Goal: Navigation & Orientation: Find specific page/section

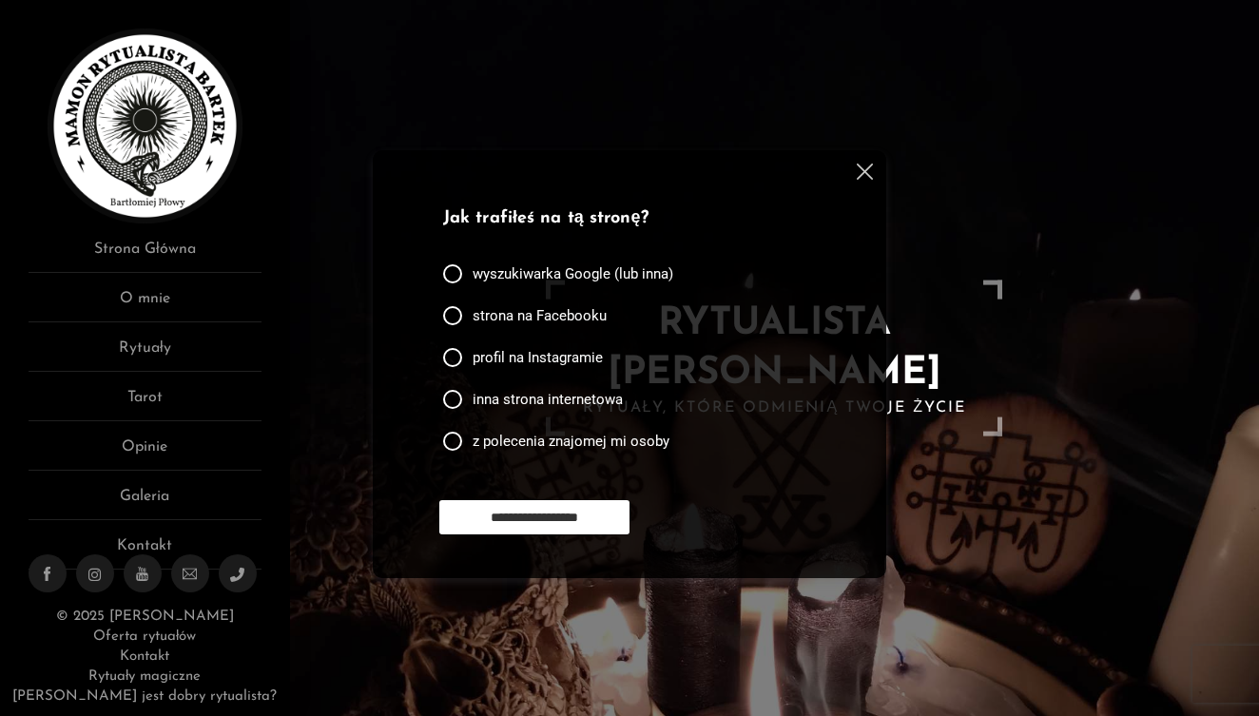
click at [865, 166] on img at bounding box center [865, 172] width 16 height 16
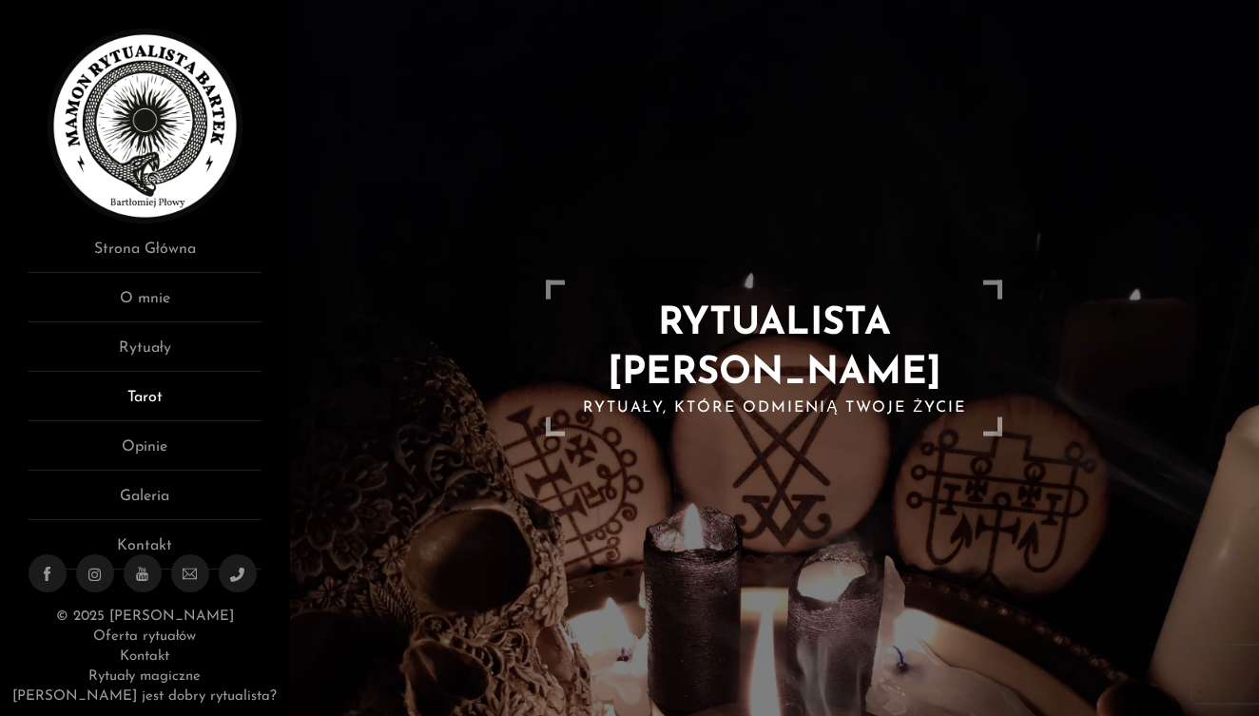
click at [153, 398] on link "Tarot" at bounding box center [145, 403] width 233 height 35
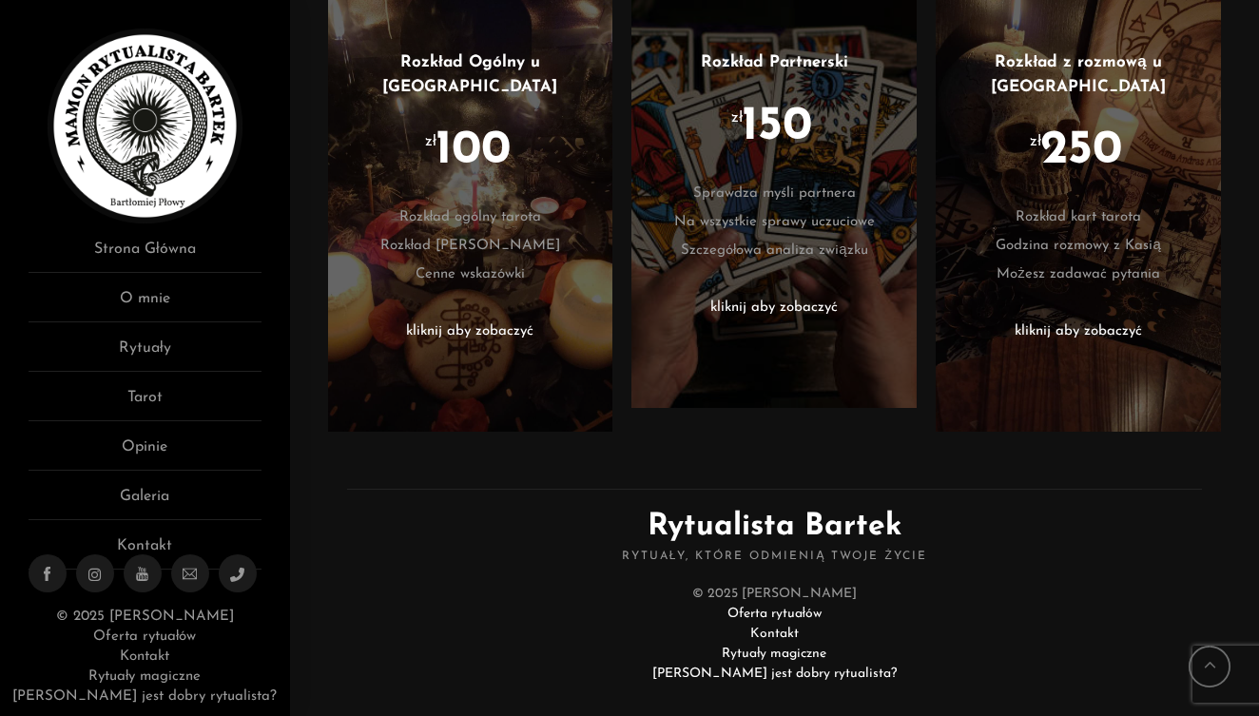
scroll to position [802, 0]
click at [166, 496] on link "Galeria" at bounding box center [145, 502] width 233 height 35
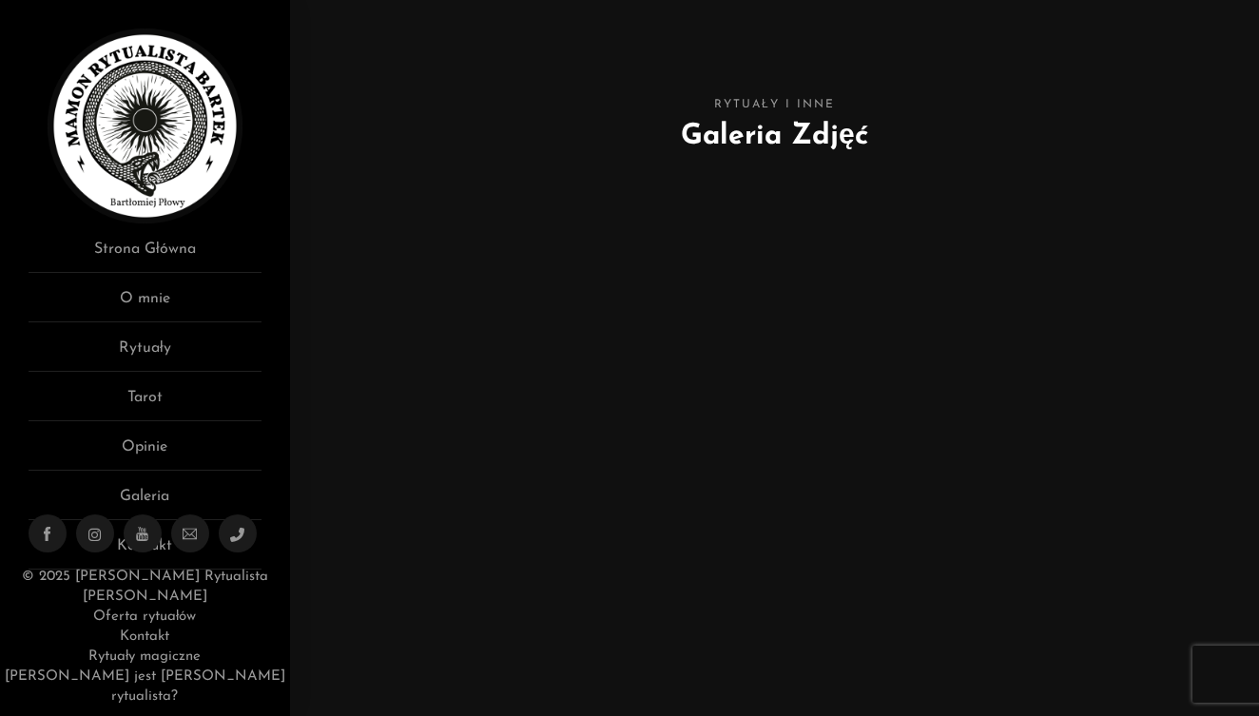
scroll to position [2, 0]
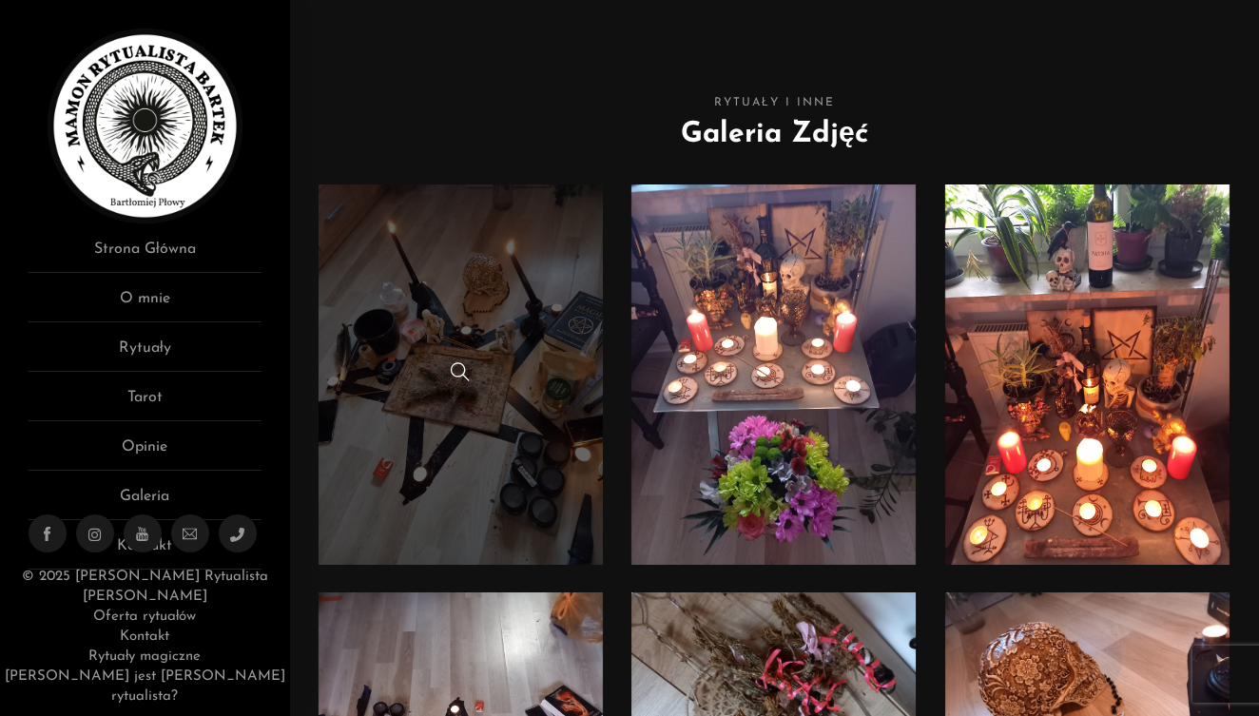
click at [485, 278] on link at bounding box center [460, 374] width 285 height 380
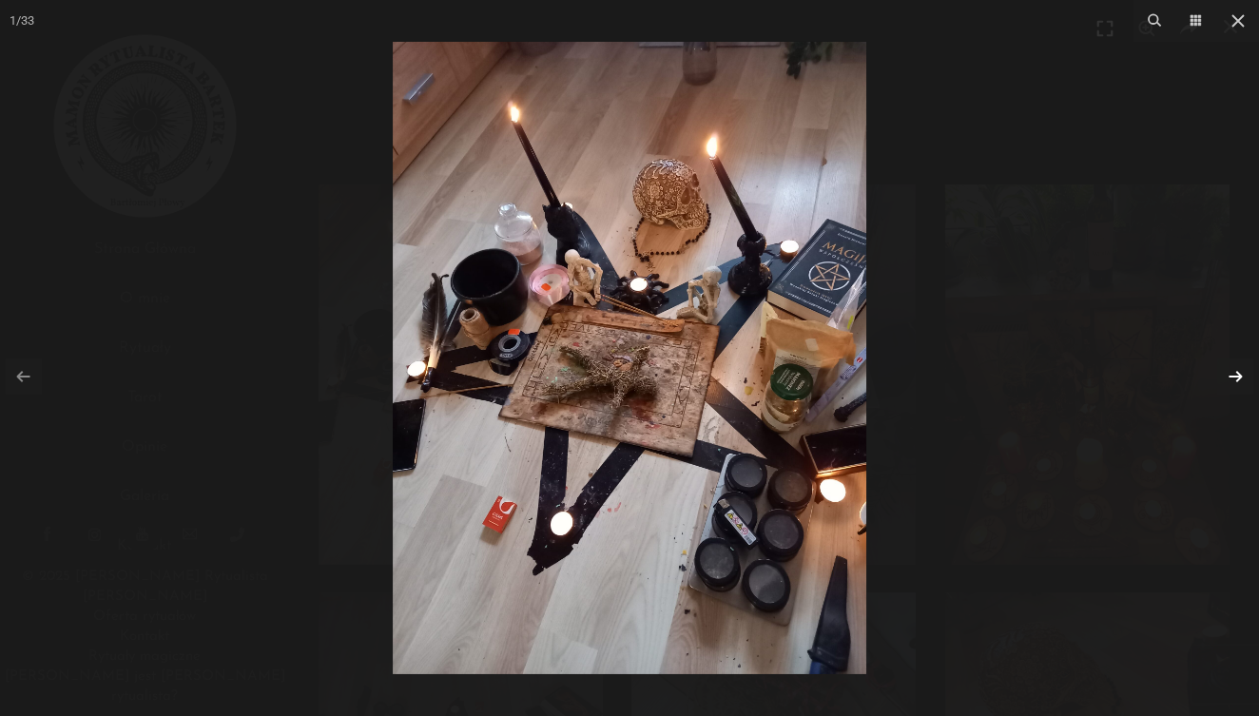
click at [1238, 373] on link at bounding box center [1235, 376] width 36 height 36
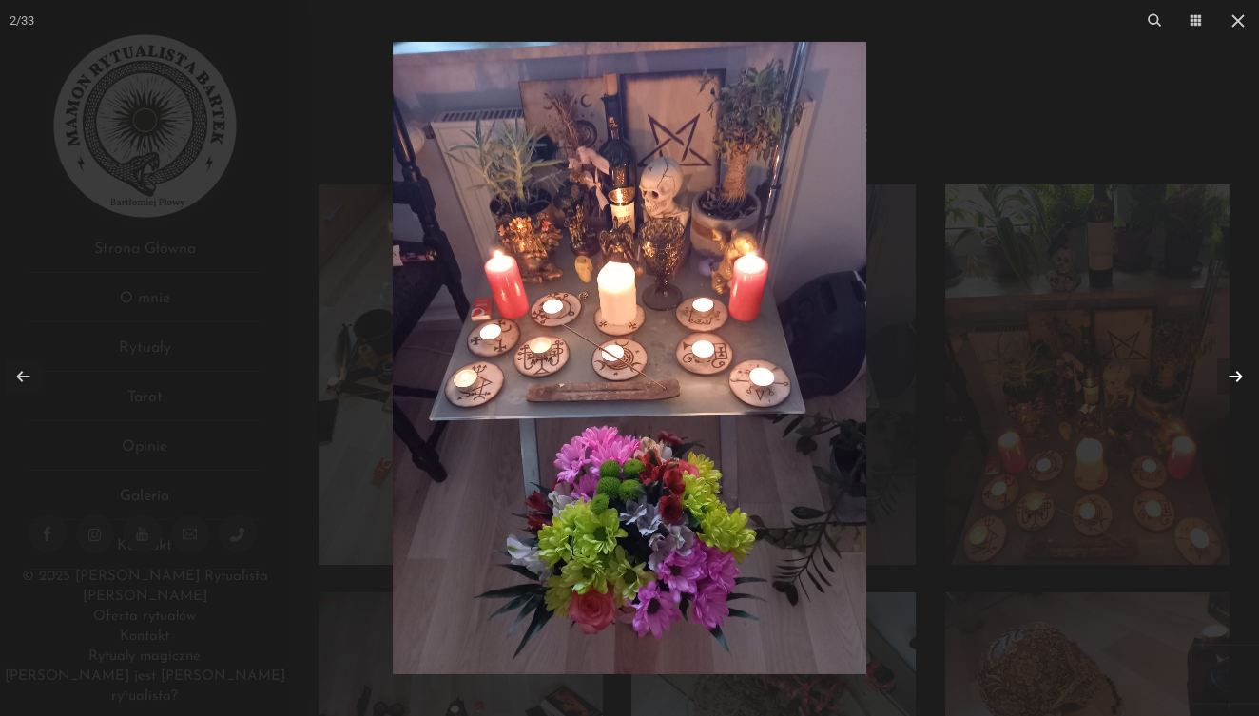
click at [1238, 373] on link at bounding box center [1235, 376] width 36 height 36
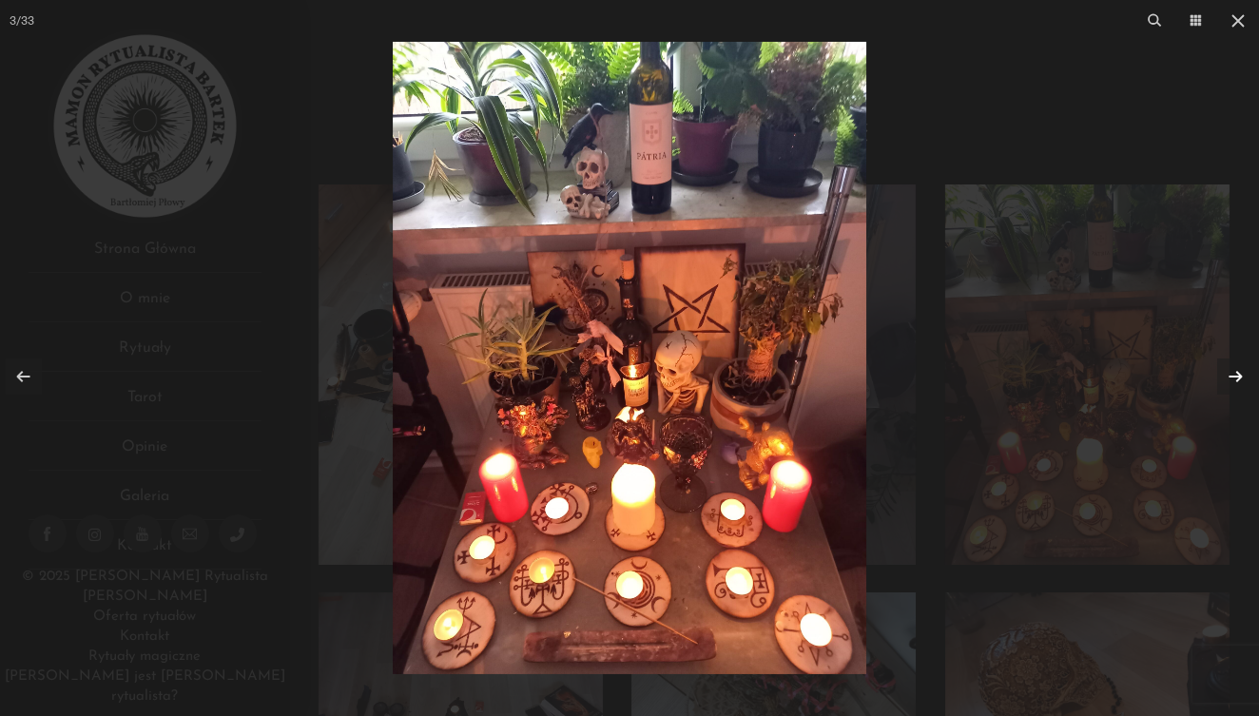
click at [1238, 373] on link at bounding box center [1235, 376] width 36 height 36
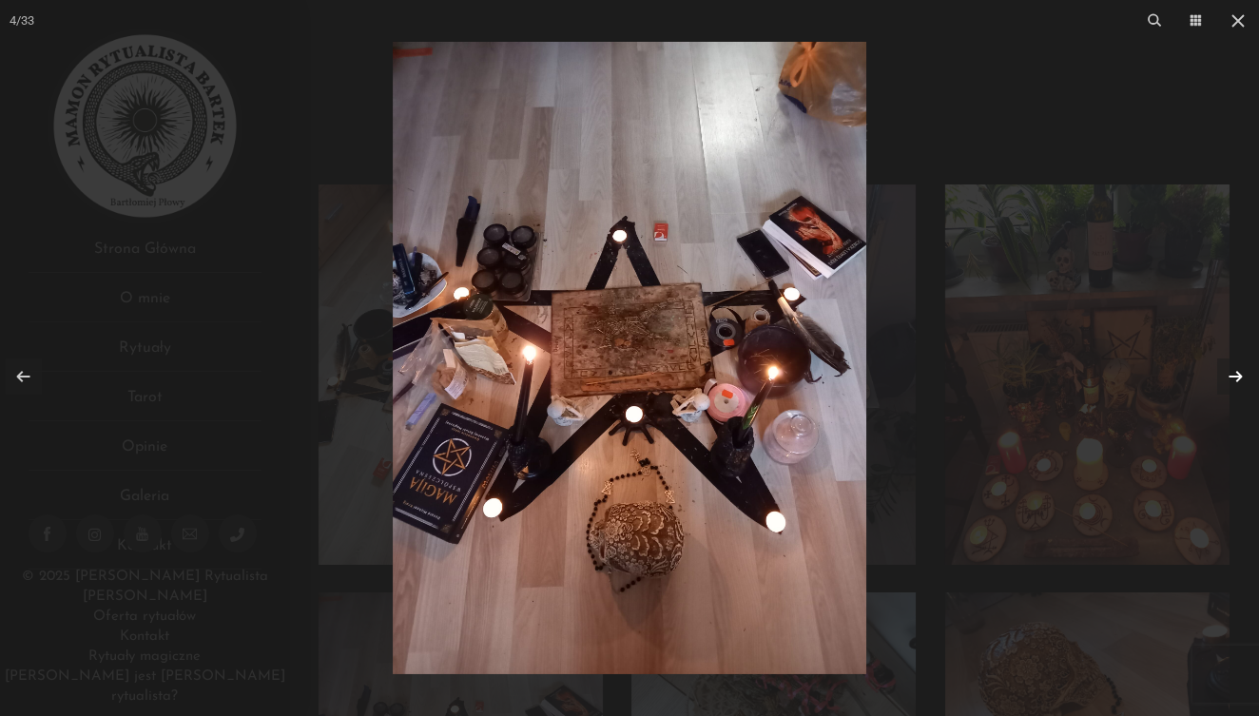
click at [1238, 373] on link at bounding box center [1235, 376] width 36 height 36
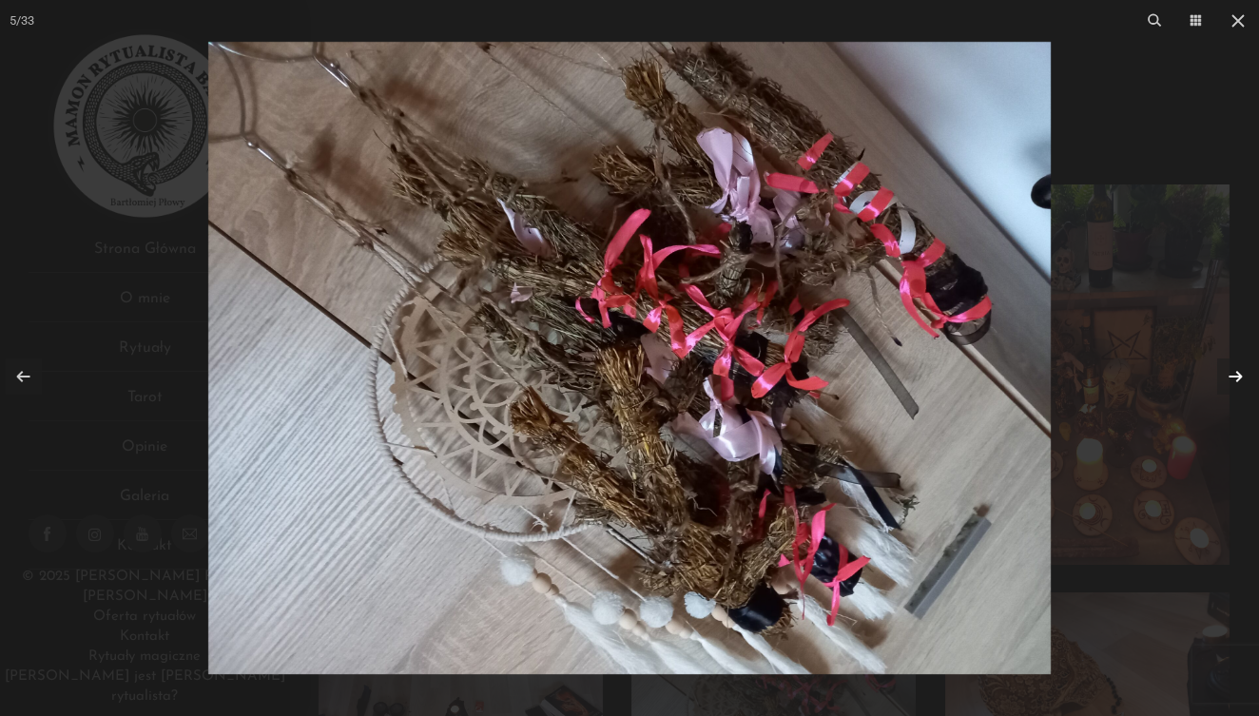
click at [1238, 373] on link at bounding box center [1235, 376] width 36 height 36
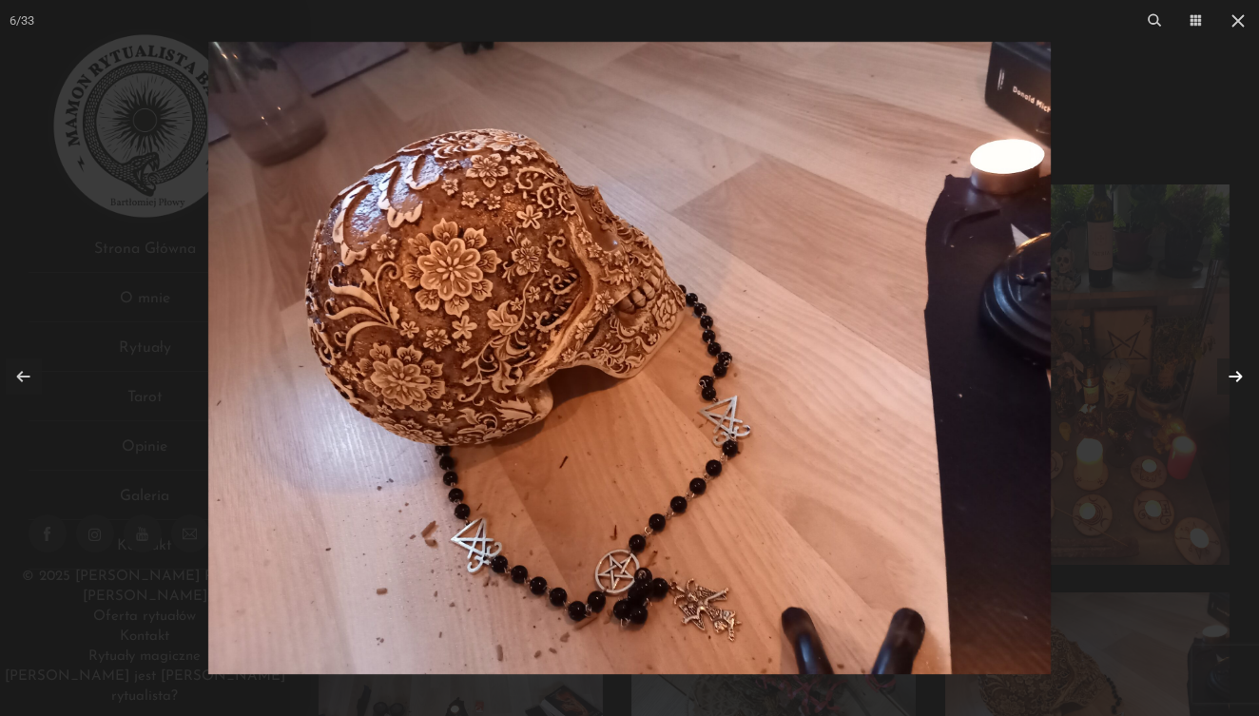
click at [1238, 373] on link at bounding box center [1235, 376] width 36 height 36
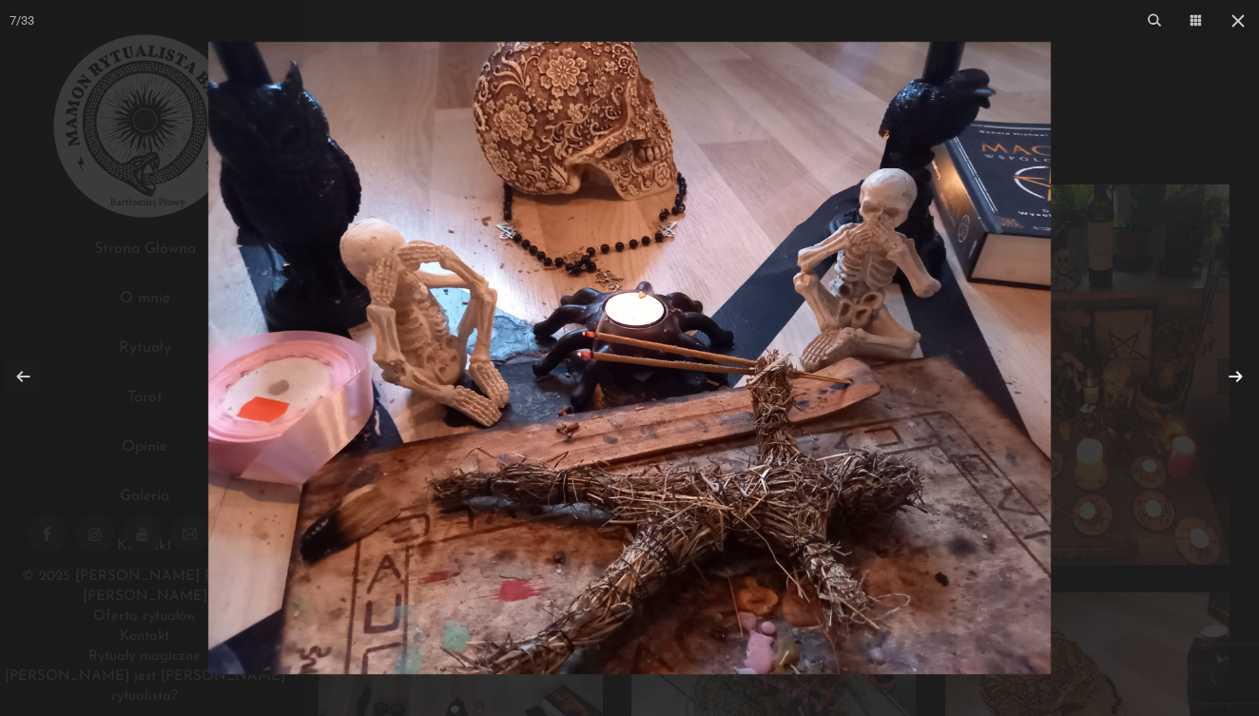
click at [1217, 358] on link at bounding box center [1235, 376] width 36 height 36
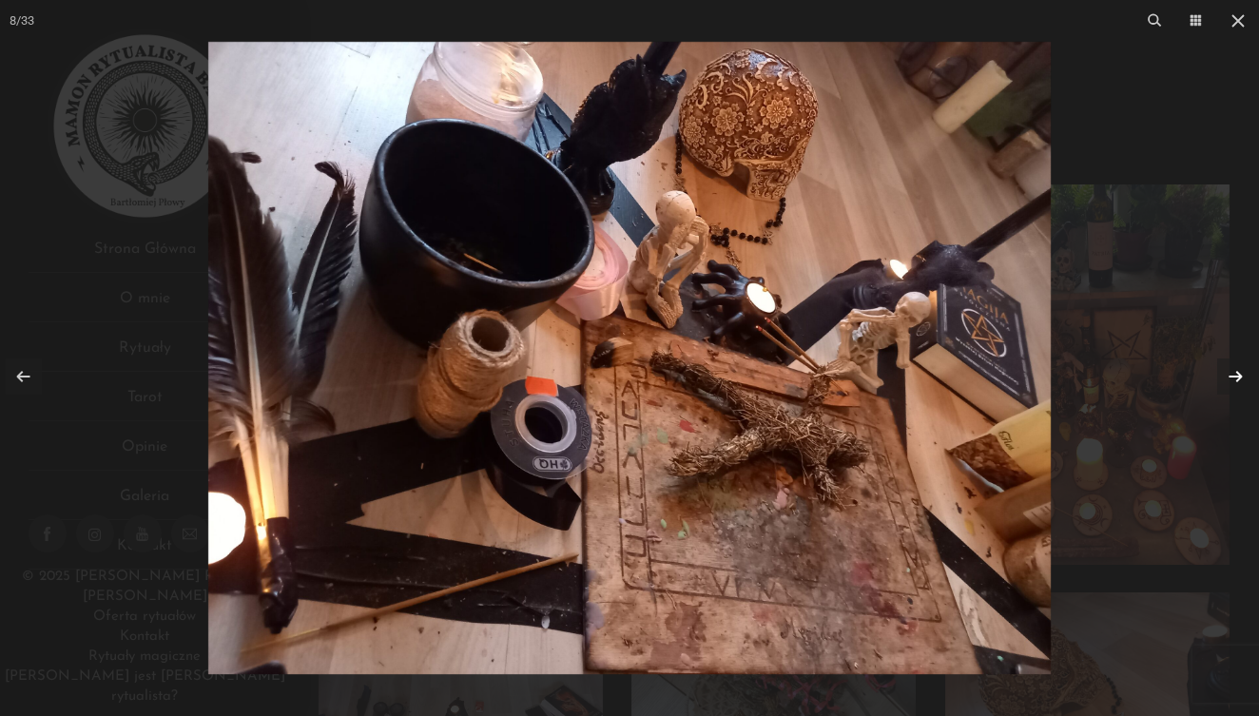
click at [1236, 393] on link at bounding box center [1235, 376] width 36 height 36
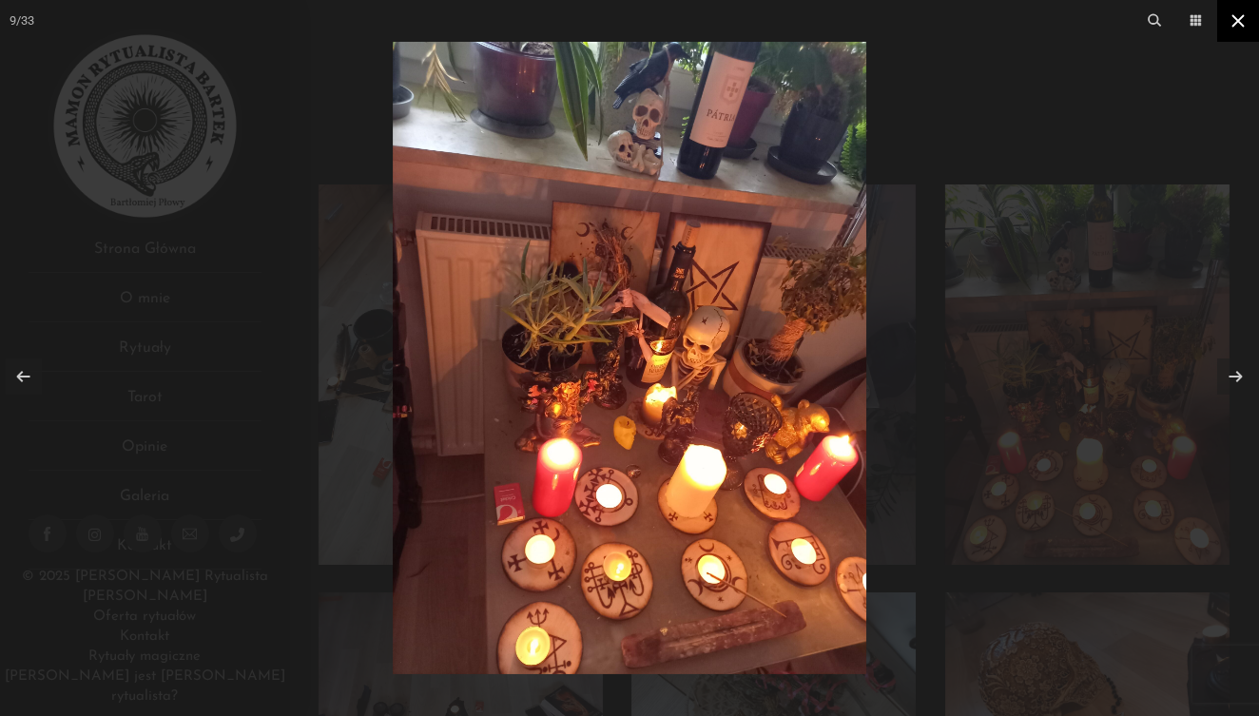
click at [1236, 20] on icon at bounding box center [1237, 20] width 11 height 11
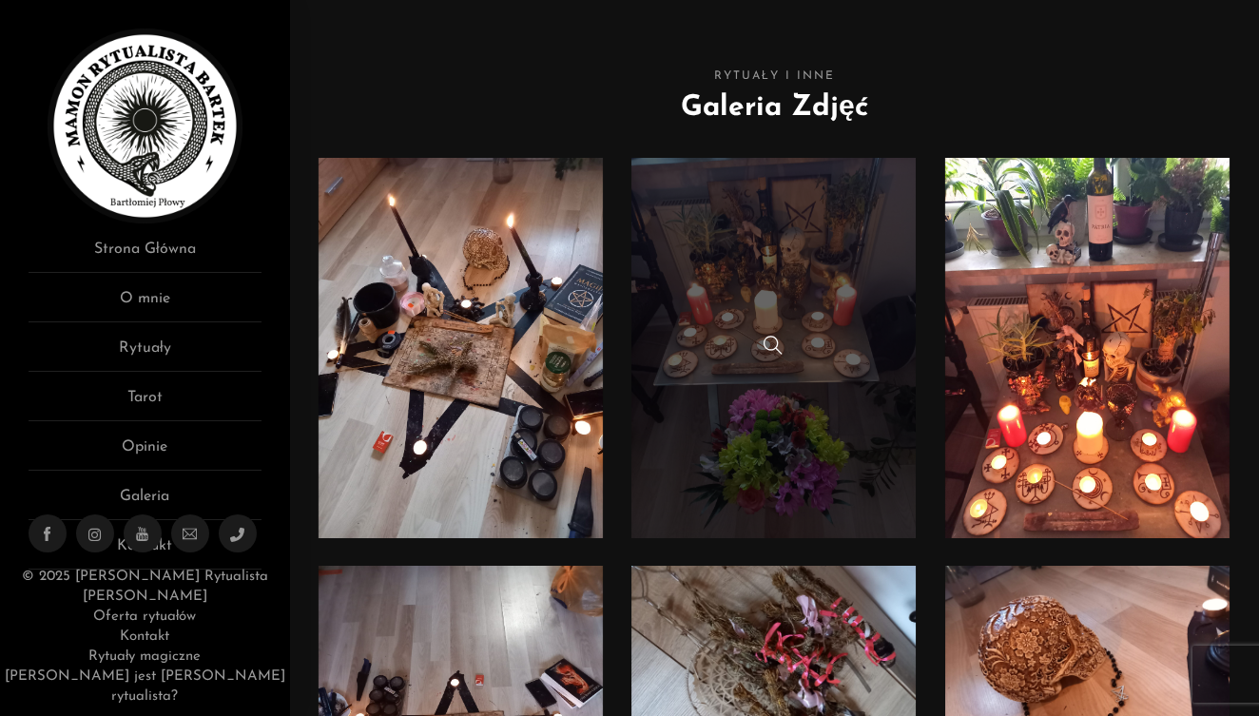
scroll to position [30, 0]
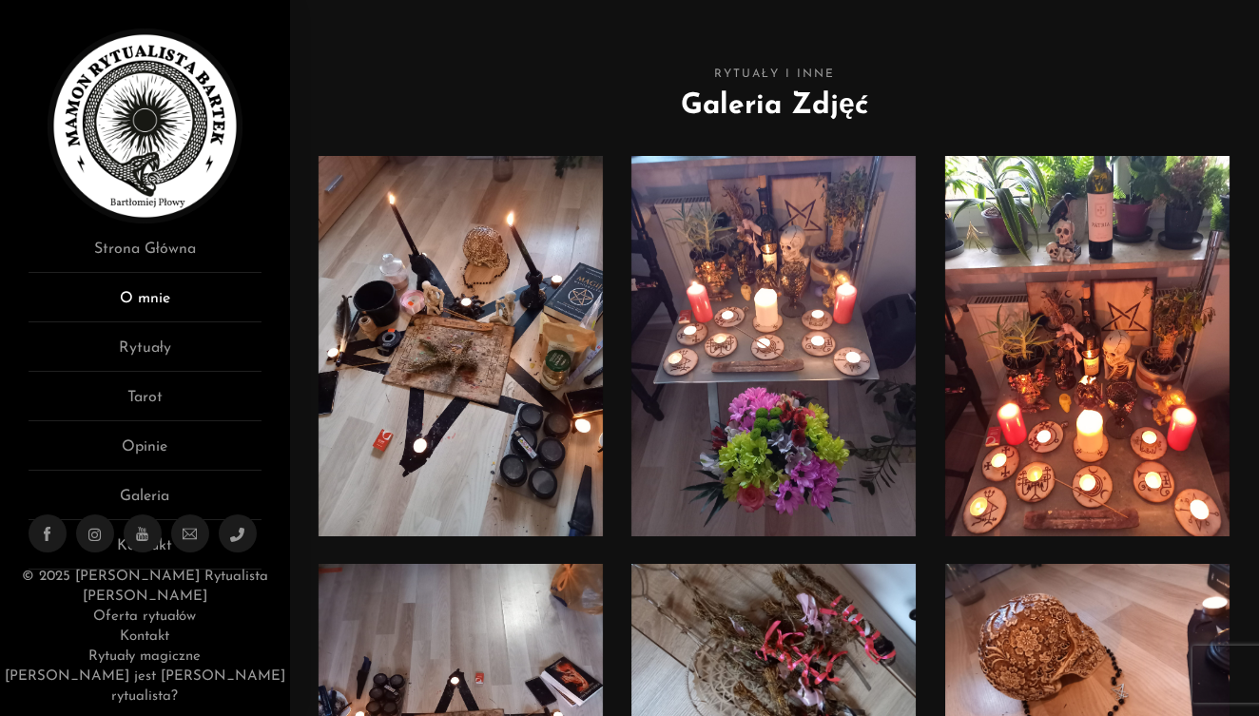
click at [165, 298] on link "O mnie" at bounding box center [145, 304] width 233 height 35
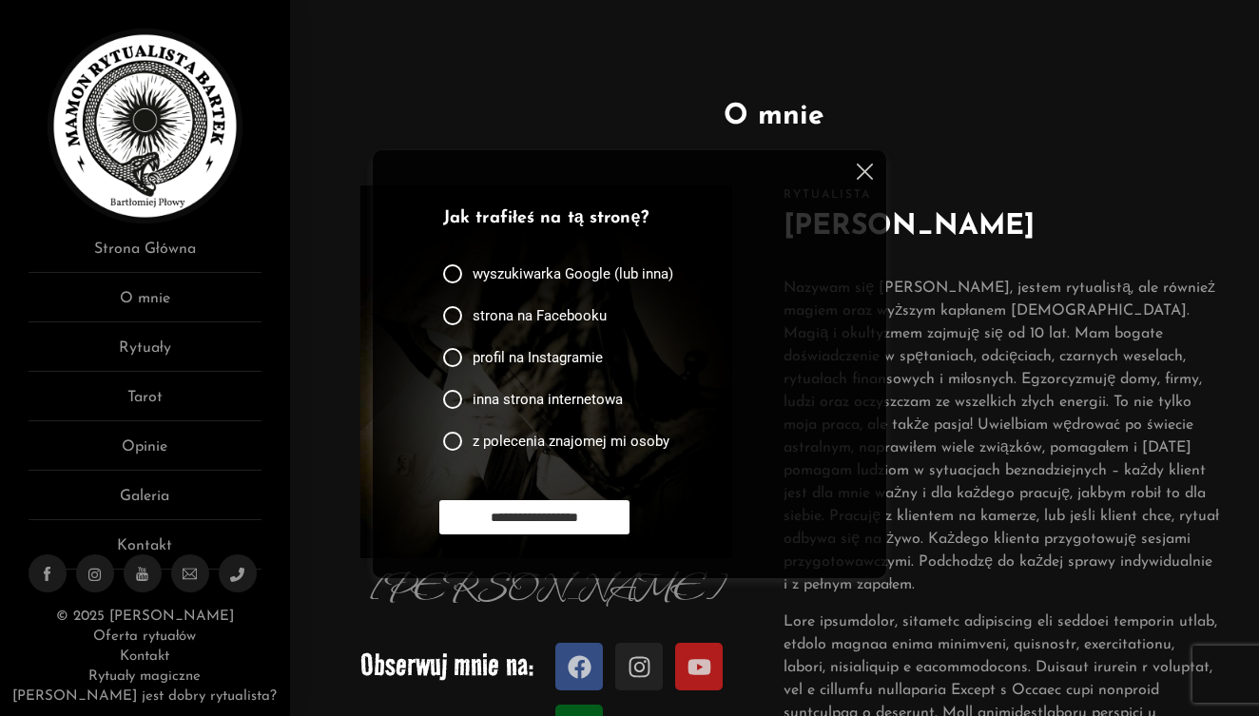
click at [859, 167] on img at bounding box center [865, 172] width 16 height 16
